Goal: Information Seeking & Learning: Learn about a topic

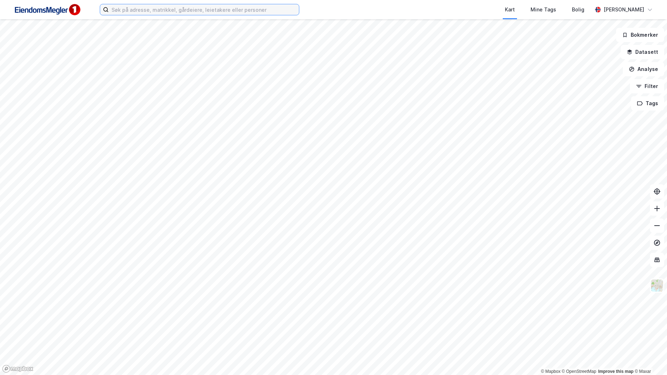
click at [156, 10] on input at bounding box center [204, 9] width 190 height 11
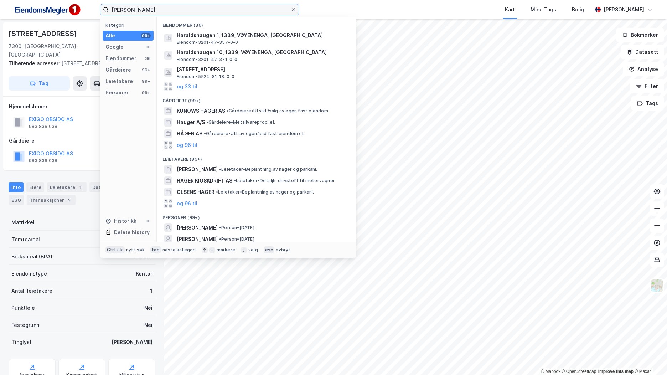
drag, startPoint x: 165, startPoint y: 10, endPoint x: 68, endPoint y: 19, distance: 96.6
click at [68, 19] on div "[PERSON_NAME] Kategori Alle 99+ Google 0 Eiendommer 36 Gårdeiere 99+ Leietakere…" at bounding box center [333, 9] width 667 height 19
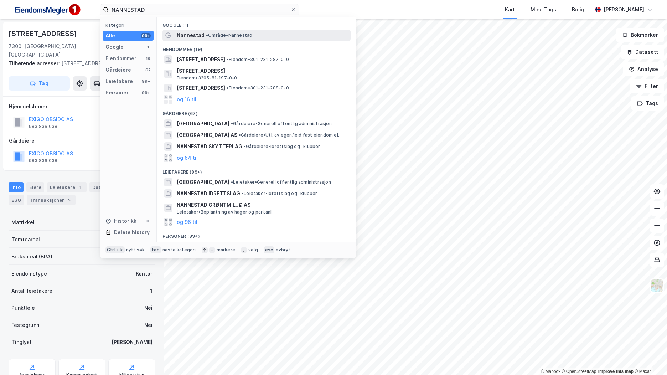
click at [193, 37] on span "Nannestad" at bounding box center [191, 35] width 28 height 9
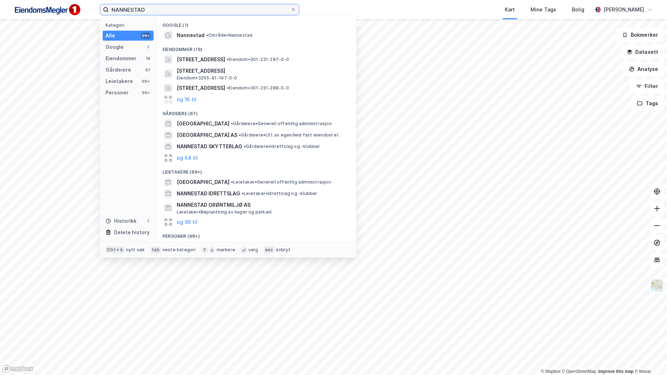
click at [166, 9] on input "NANNESTAD" at bounding box center [200, 9] width 182 height 11
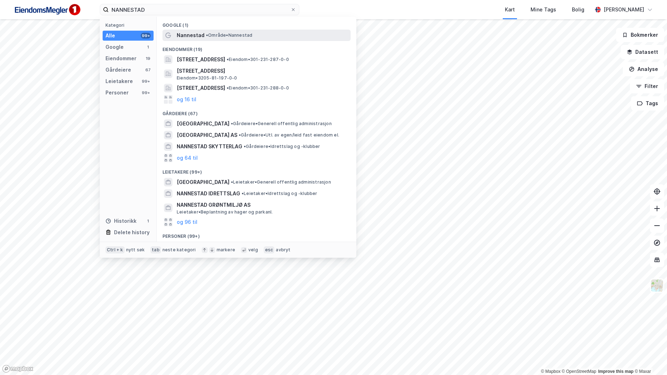
click at [183, 37] on span "Nannestad" at bounding box center [191, 35] width 28 height 9
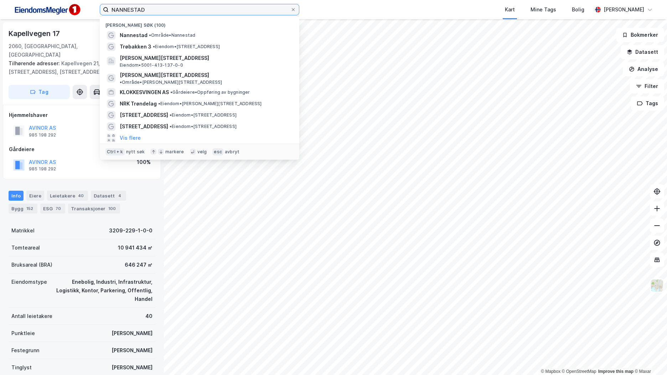
click at [164, 5] on input "NANNESTAD" at bounding box center [200, 9] width 182 height 11
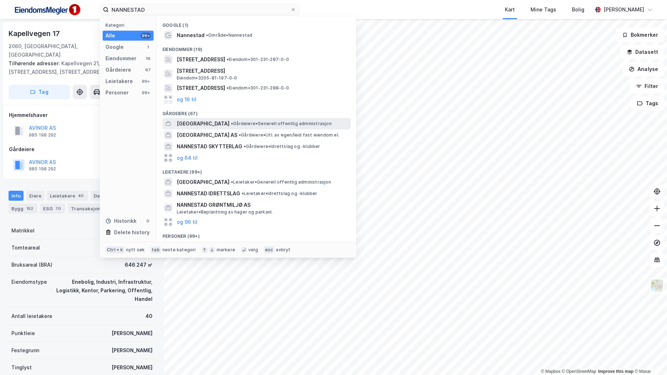
click at [242, 120] on div "[GEOGRAPHIC_DATA] • Gårdeiere • Generell offentlig administrasjon" at bounding box center [263, 123] width 172 height 9
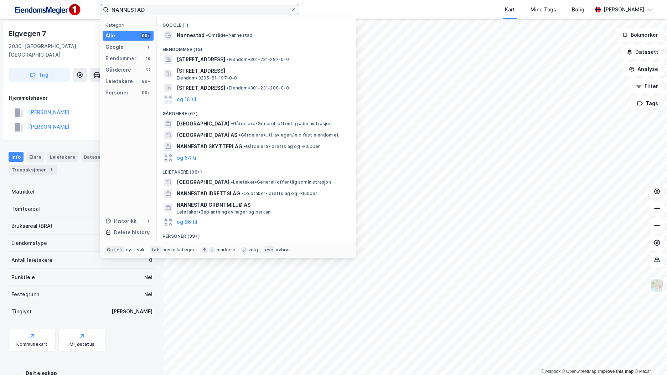
drag, startPoint x: 146, startPoint y: 11, endPoint x: 102, endPoint y: 11, distance: 44.2
click at [102, 11] on label "NANNESTAD" at bounding box center [200, 9] width 200 height 11
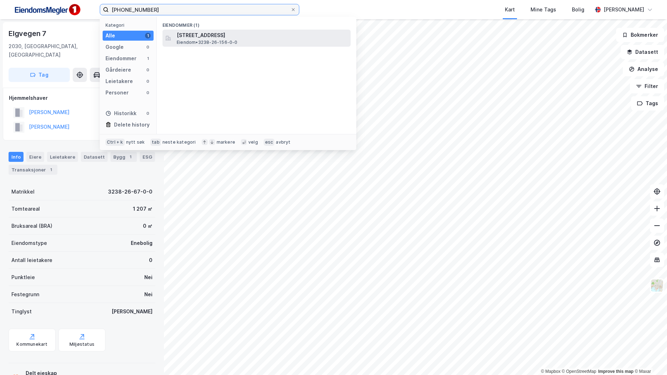
type input "[PHONE_NUMBER]"
click at [263, 33] on span "[STREET_ADDRESS]" at bounding box center [262, 35] width 171 height 9
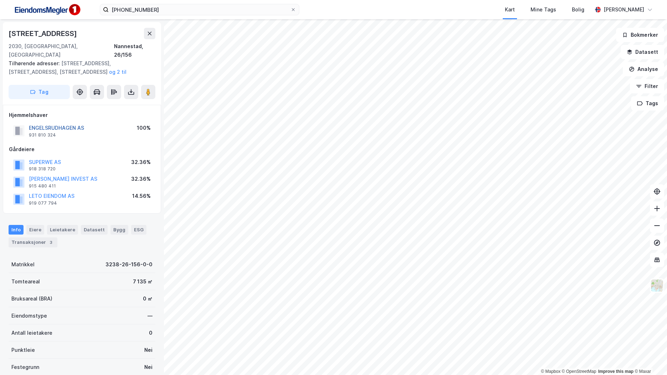
click at [0, 0] on button "ENGELSRUDHAGEN AS" at bounding box center [0, 0] width 0 height 0
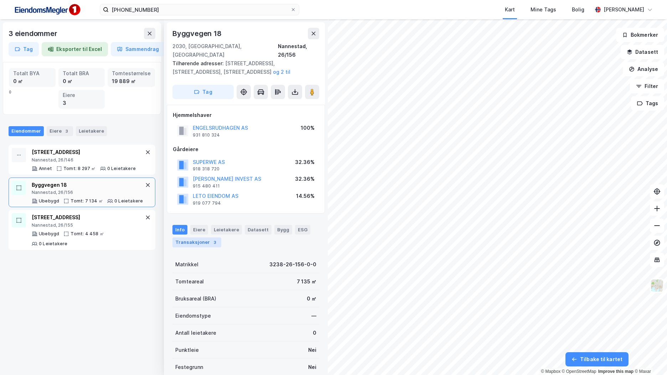
click at [207, 237] on div "Transaksjoner 3" at bounding box center [196, 242] width 49 height 10
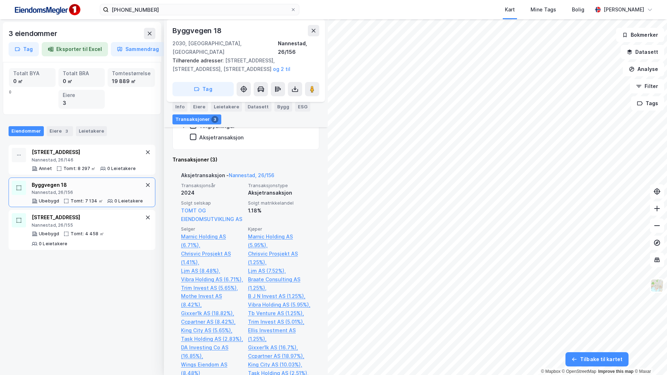
scroll to position [438, 0]
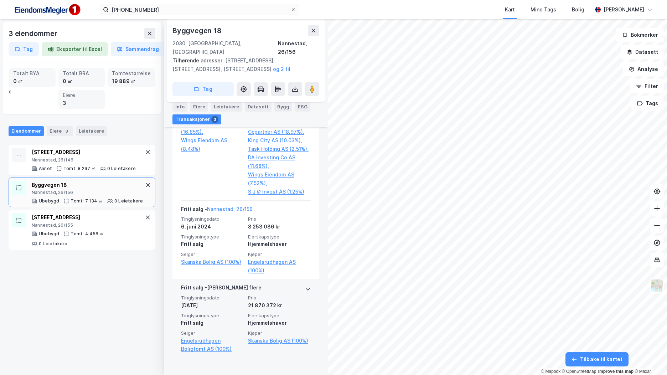
click at [262, 295] on div "[PERSON_NAME] flere" at bounding box center [246, 288] width 130 height 11
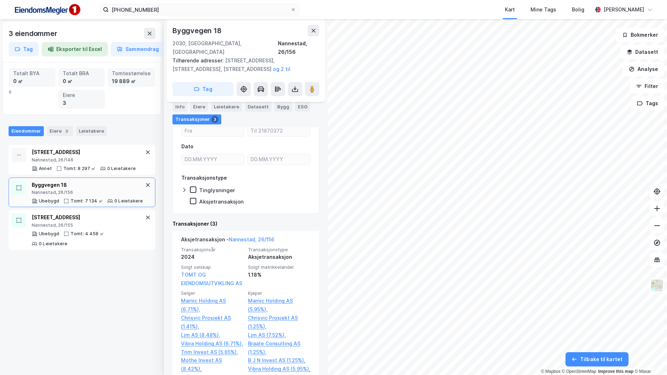
scroll to position [109, 0]
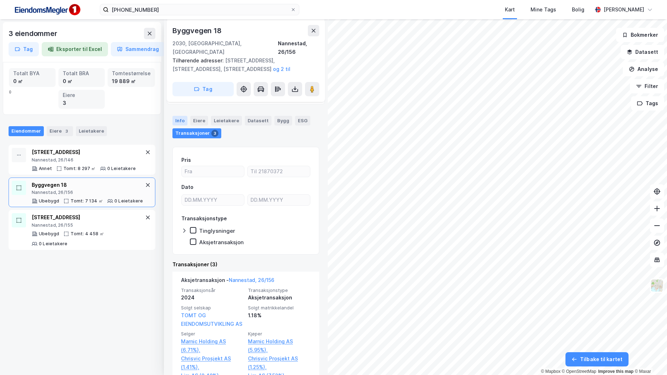
click at [176, 116] on div "Info" at bounding box center [179, 120] width 15 height 9
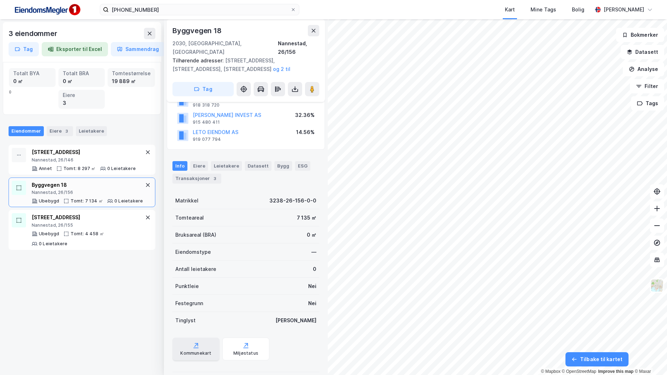
click at [196, 347] on icon at bounding box center [195, 347] width 5 height 1
click at [204, 30] on div "Byggvegen 18" at bounding box center [197, 30] width 51 height 11
copy div "Byggvegen 18"
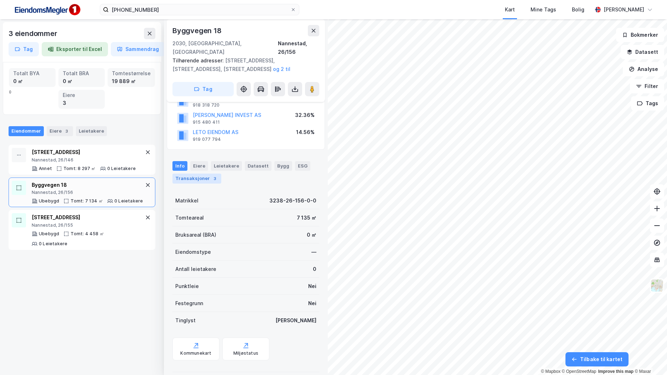
click at [205, 174] on div "Transaksjoner 3" at bounding box center [196, 179] width 49 height 10
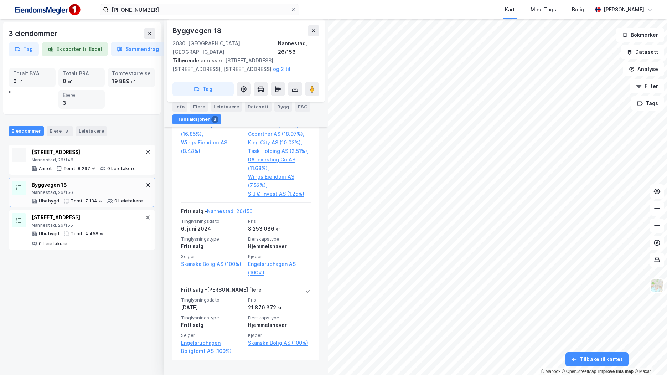
scroll to position [438, 0]
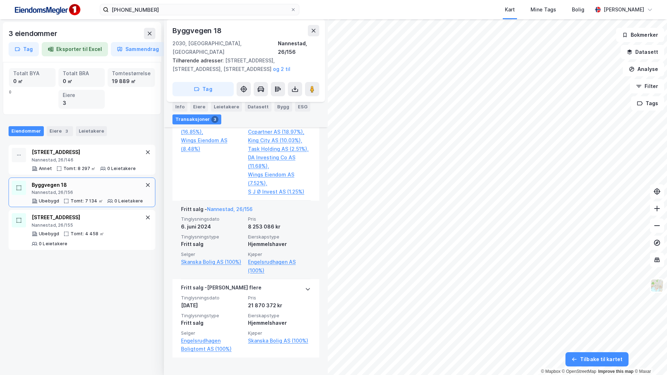
click at [307, 224] on div "[PERSON_NAME][GEOGRAPHIC_DATA], 26/156 Tinglysningsdato [DATE] Pris 8 253 086 k…" at bounding box center [245, 240] width 147 height 79
click at [305, 239] on div "[PERSON_NAME][GEOGRAPHIC_DATA], 26/156 Tinglysningsdato [DATE] Pris 8 253 086 k…" at bounding box center [245, 240] width 147 height 79
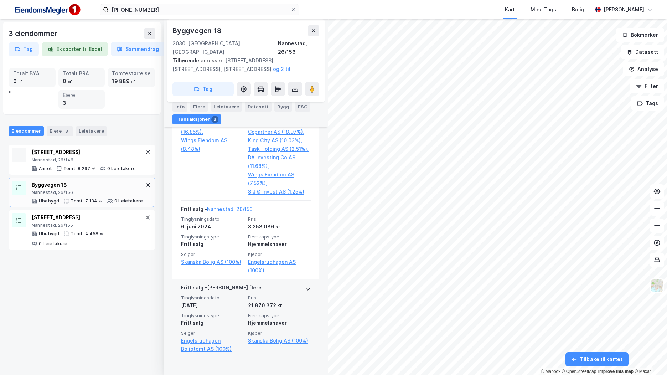
click at [305, 301] on span "Pris" at bounding box center [279, 298] width 63 height 6
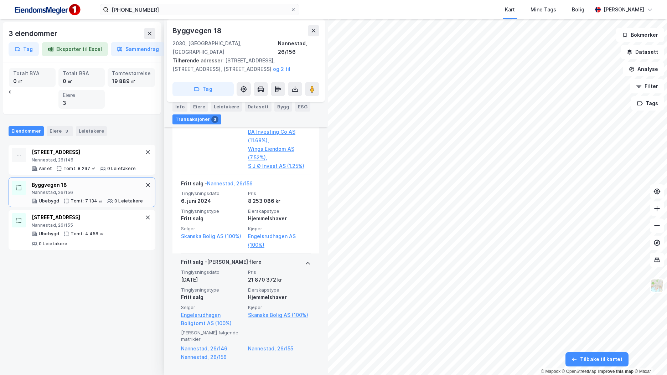
scroll to position [465, 0]
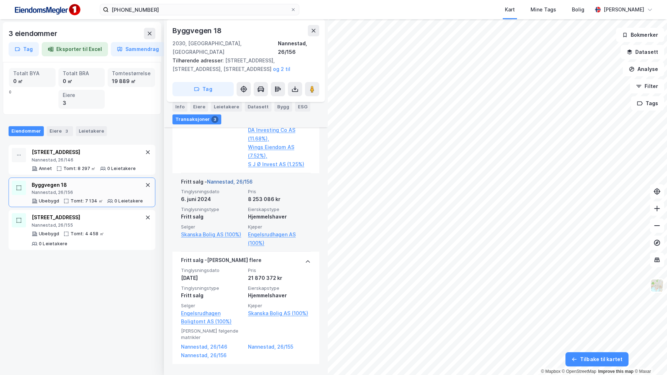
click at [240, 185] on link "Nannestad, 26/156" at bounding box center [230, 182] width 46 height 6
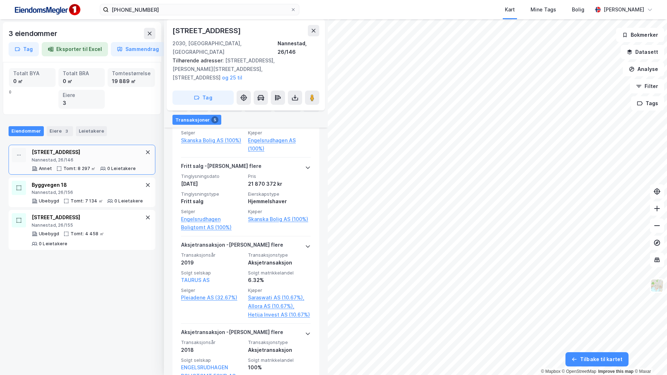
scroll to position [220, 0]
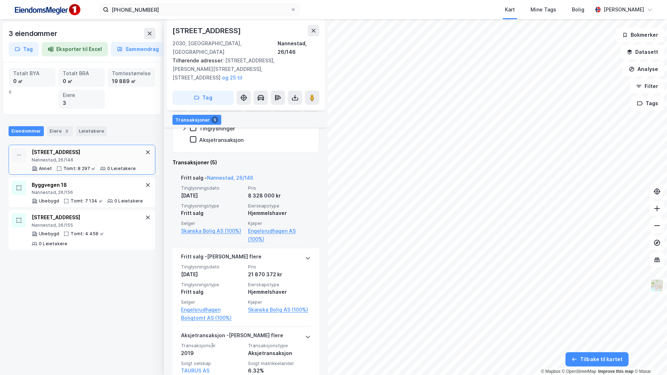
click at [285, 185] on span "Pris" at bounding box center [279, 188] width 63 height 6
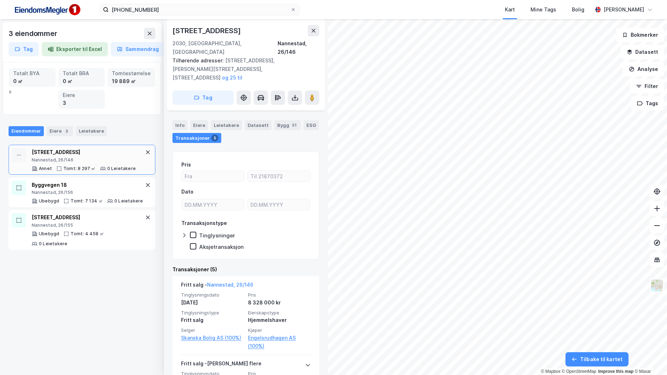
scroll to position [0, 0]
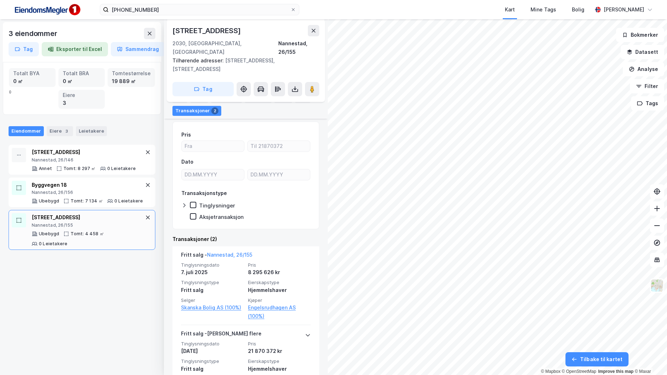
scroll to position [154, 0]
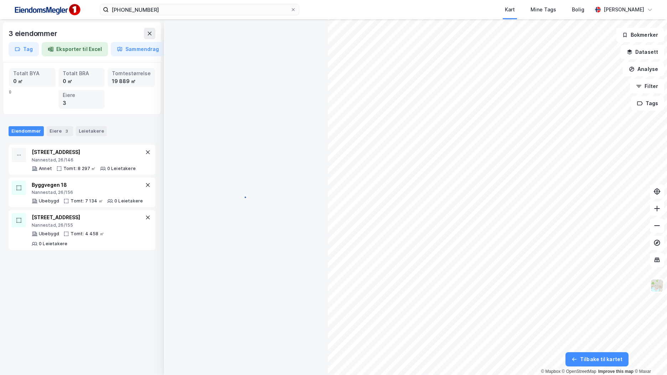
scroll to position [6, 0]
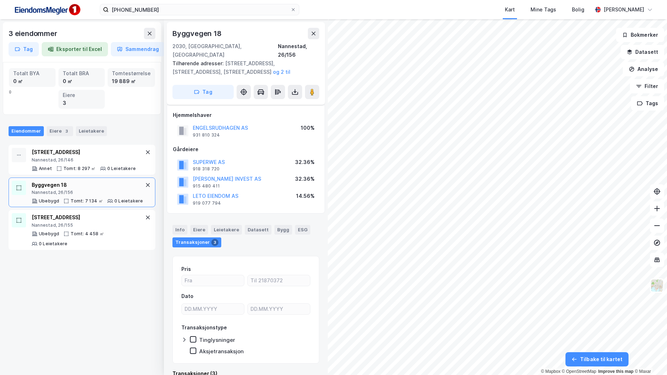
scroll to position [6, 0]
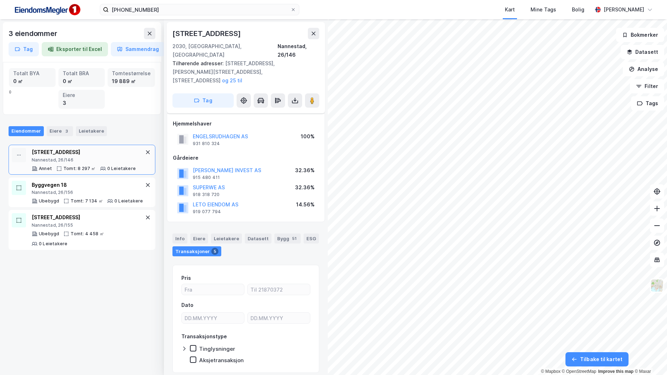
scroll to position [6, 0]
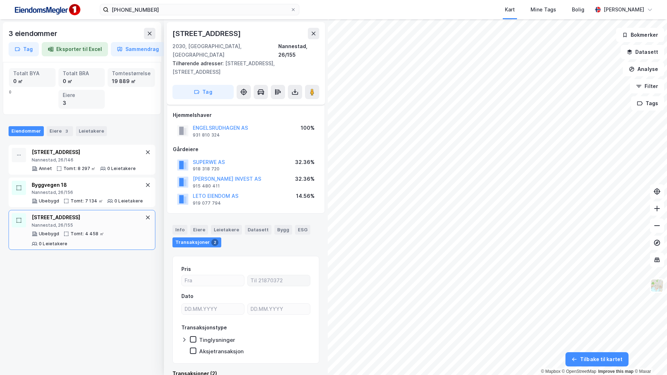
scroll to position [154, 0]
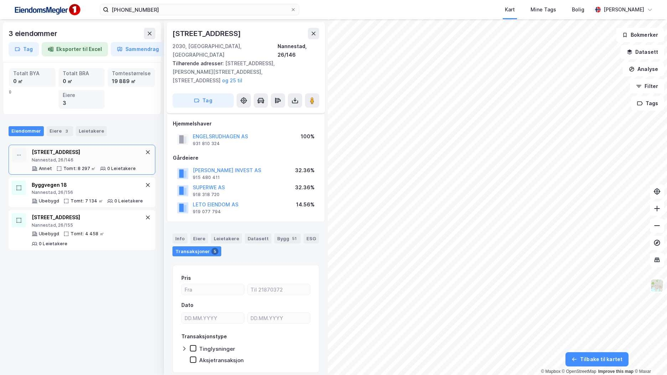
scroll to position [6, 0]
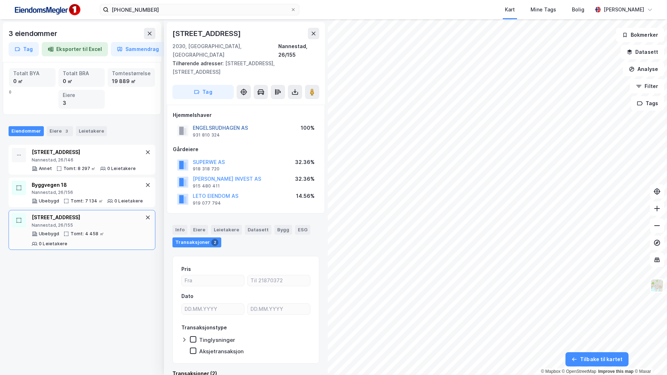
click at [0, 0] on button "ENGELSRUDHAGEN AS" at bounding box center [0, 0] width 0 height 0
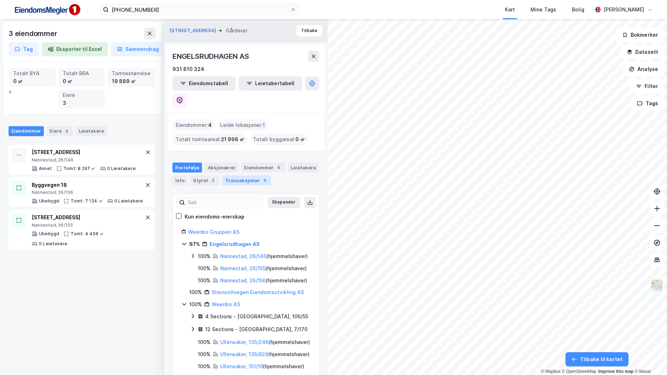
click at [261, 177] on div "3" at bounding box center [264, 180] width 7 height 7
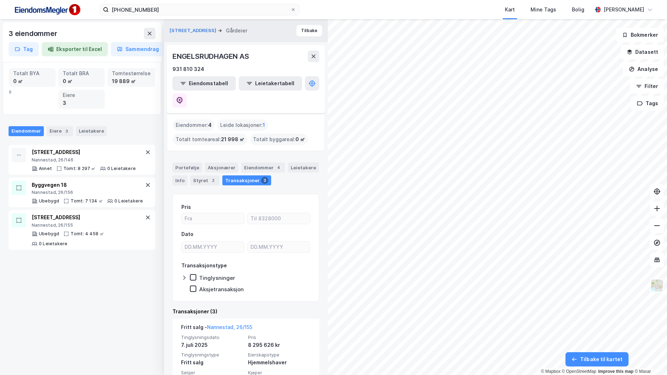
scroll to position [171, 0]
